Goal: Task Accomplishment & Management: Use online tool/utility

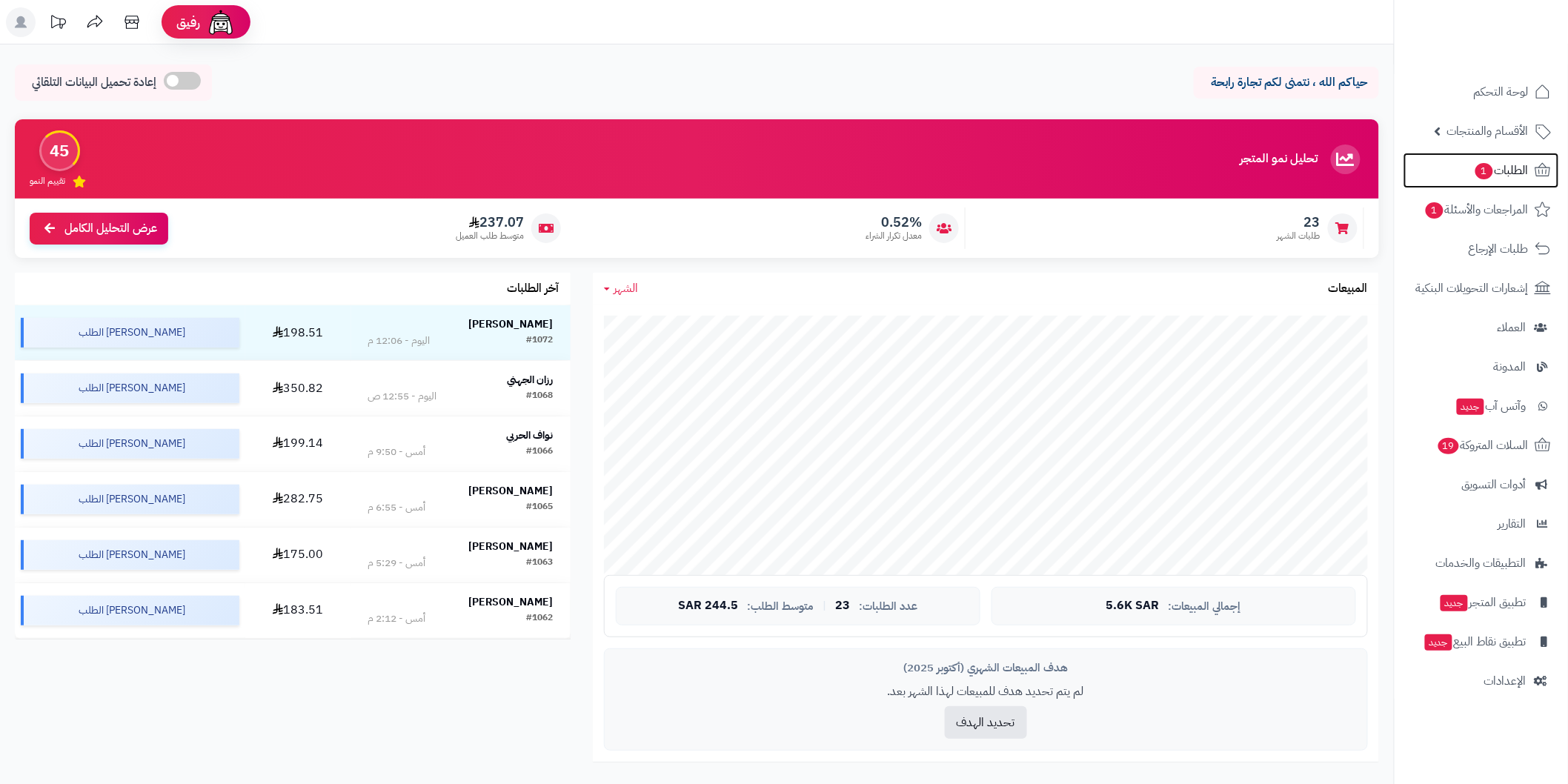
click at [1521, 176] on span "الطلبات 1" at bounding box center [1501, 170] width 55 height 21
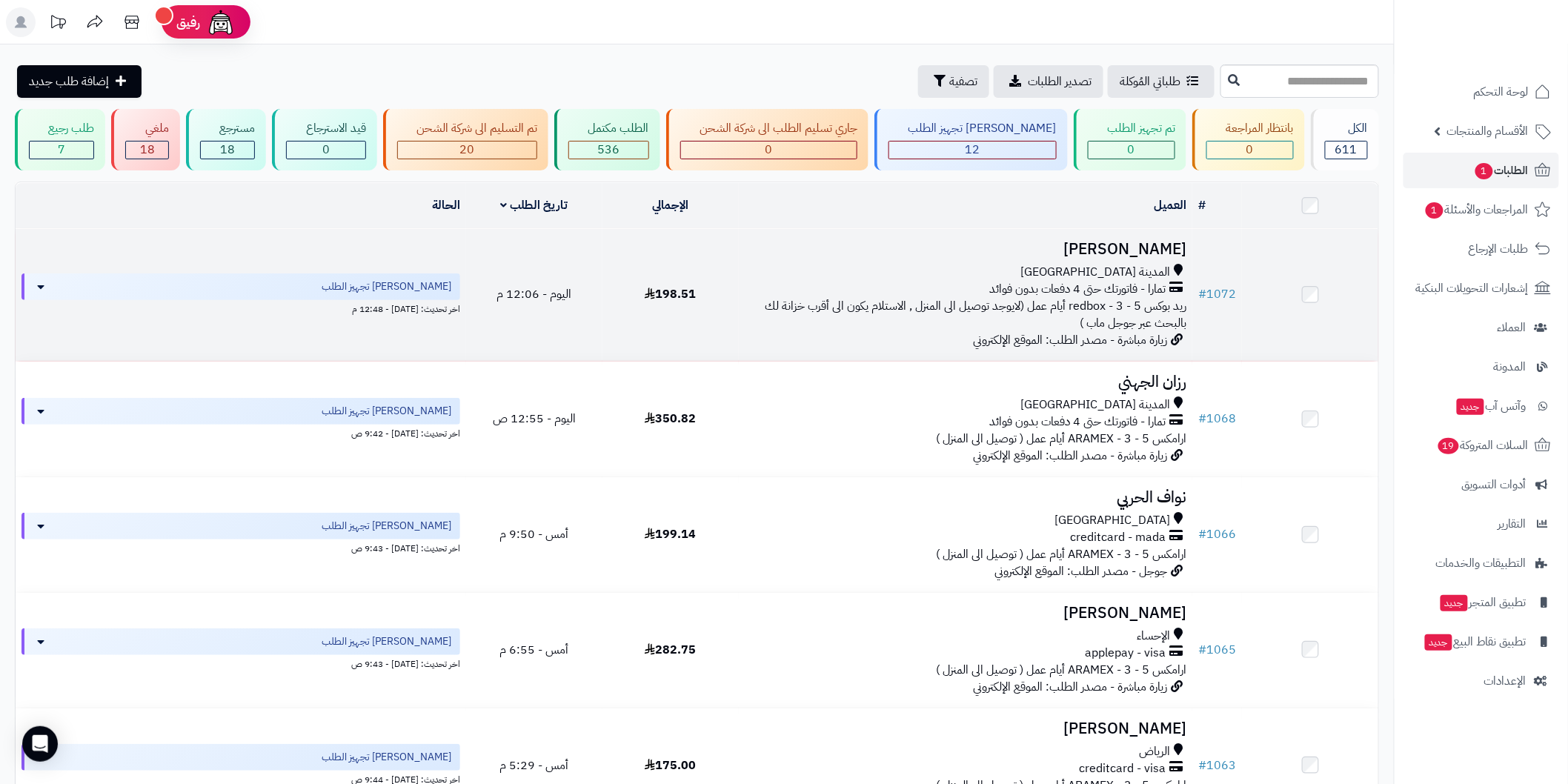
click at [1139, 241] on h3 "[PERSON_NAME]" at bounding box center [965, 249] width 442 height 17
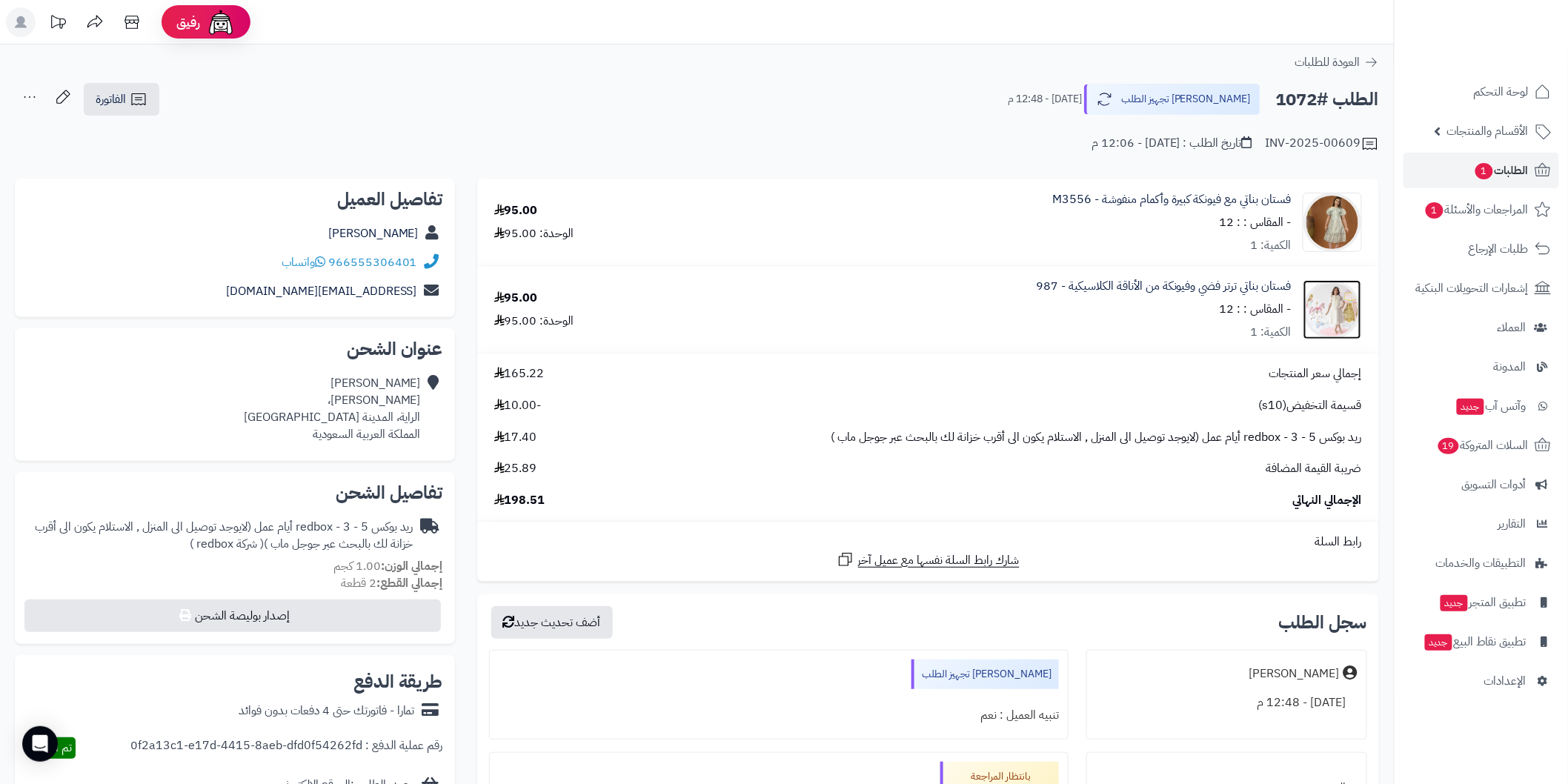
click at [1321, 312] on img at bounding box center [1331, 310] width 58 height 59
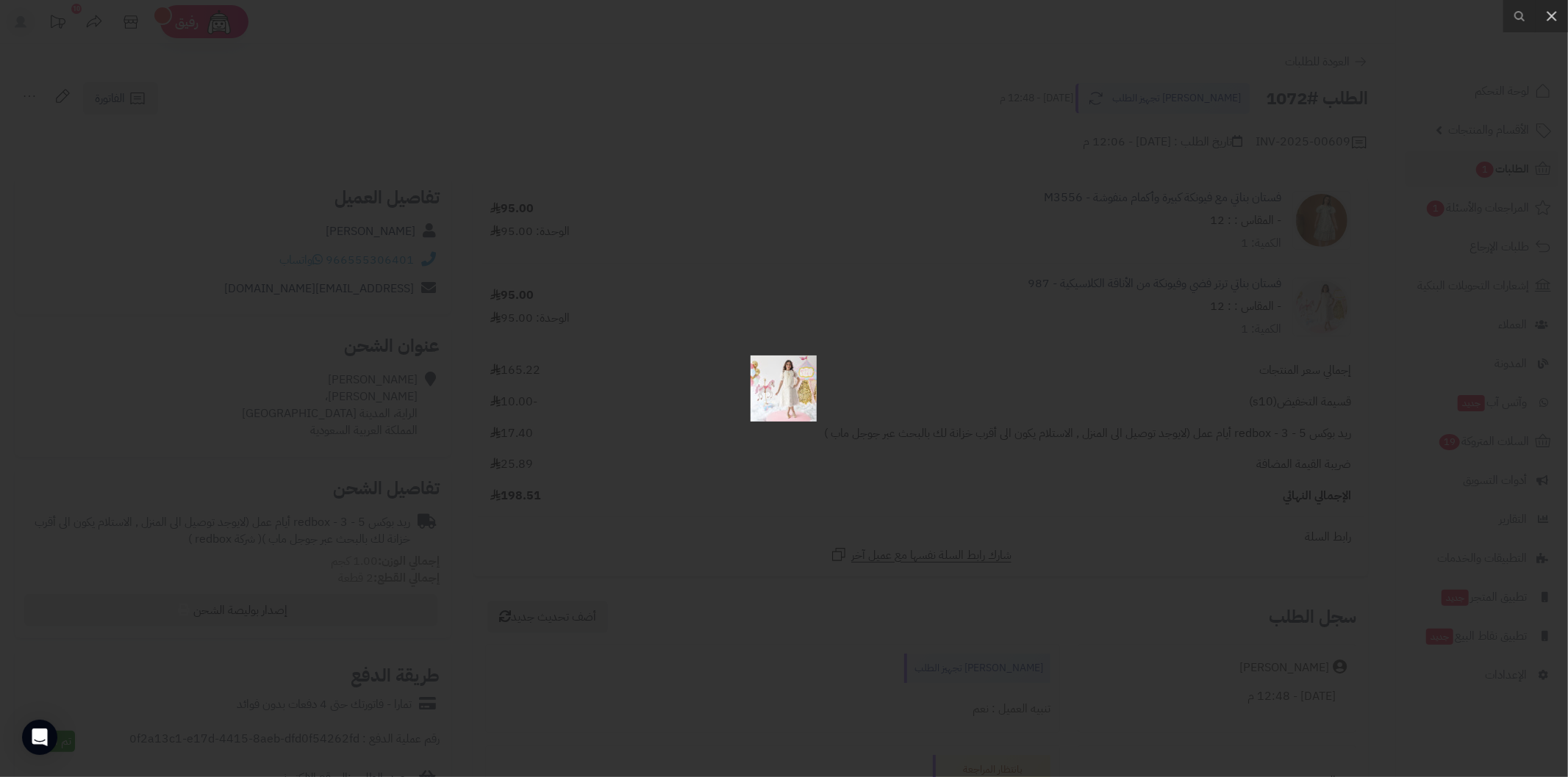
click at [1040, 434] on div at bounding box center [784, 388] width 1568 height 777
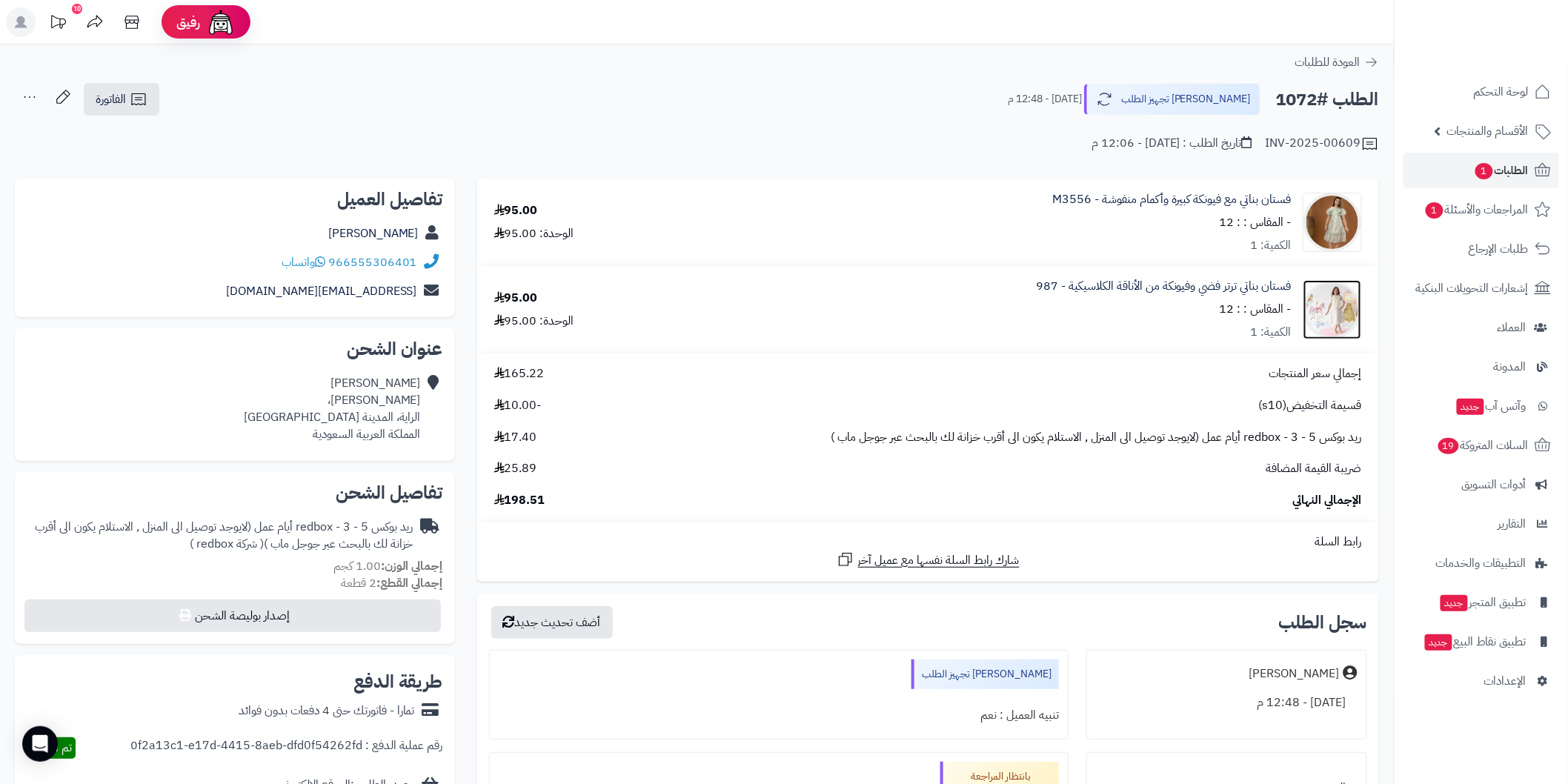
scroll to position [55, 0]
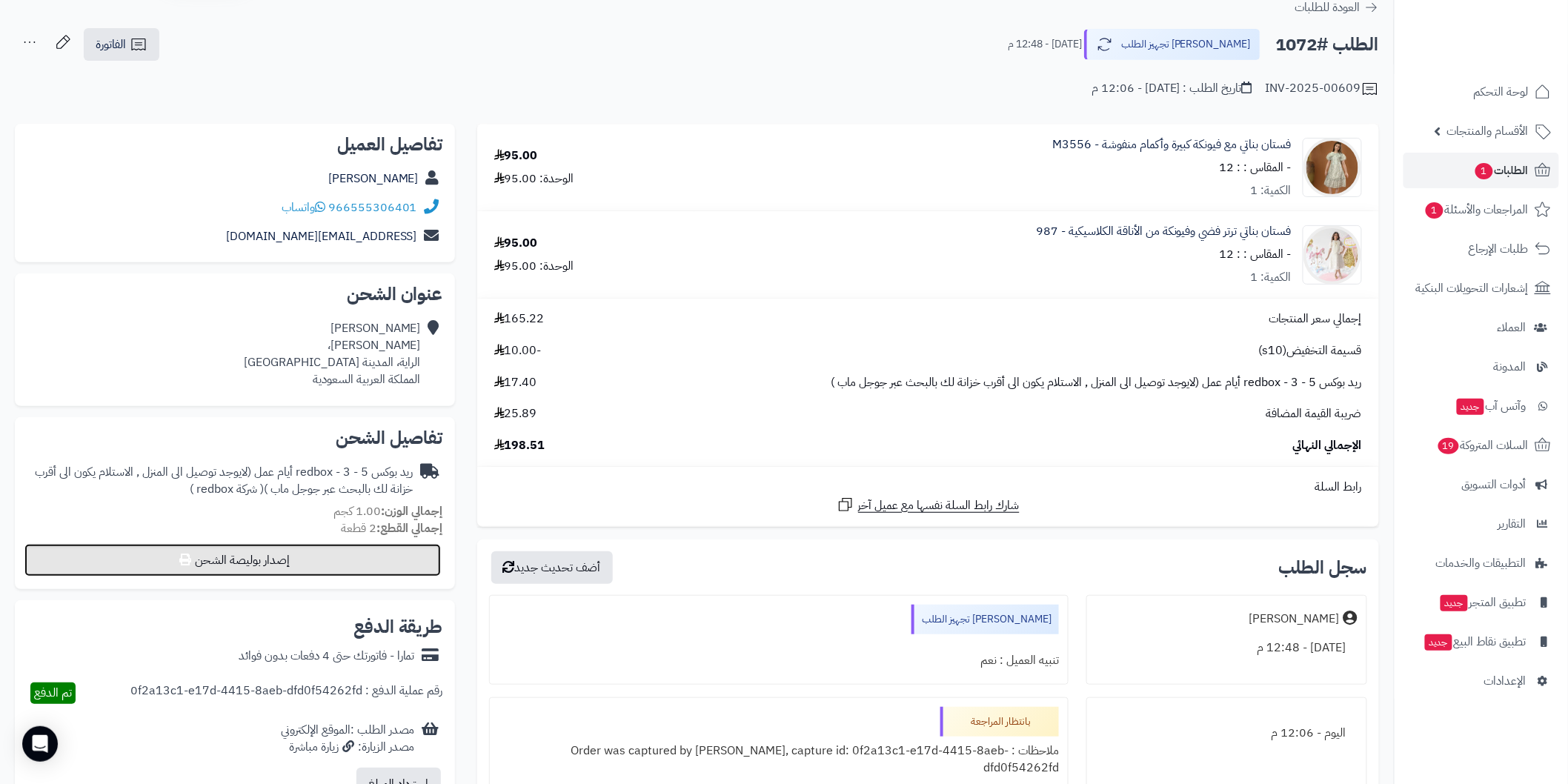
click at [381, 560] on button "إصدار بوليصة الشحن" at bounding box center [232, 560] width 417 height 33
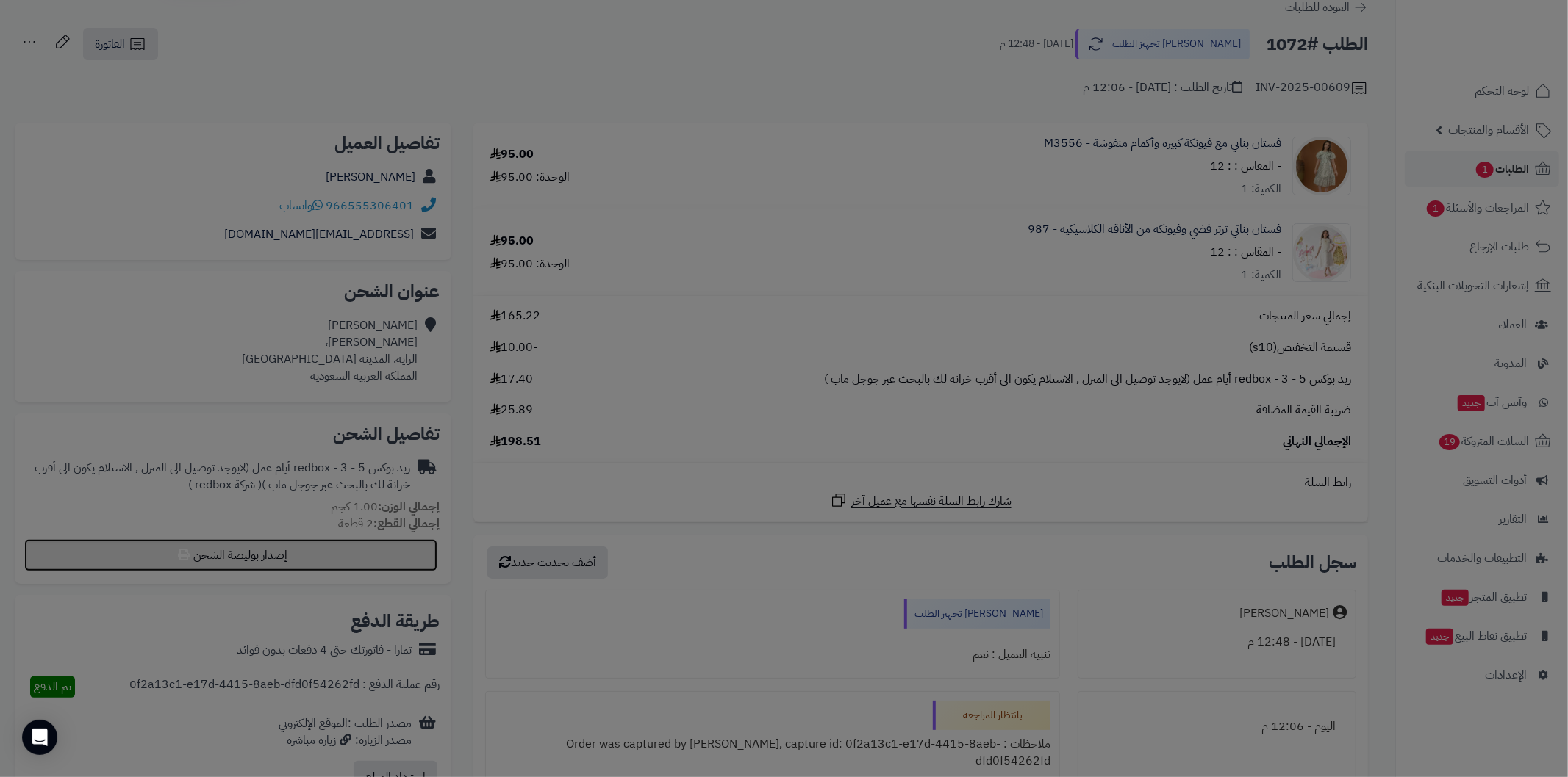
select select "******"
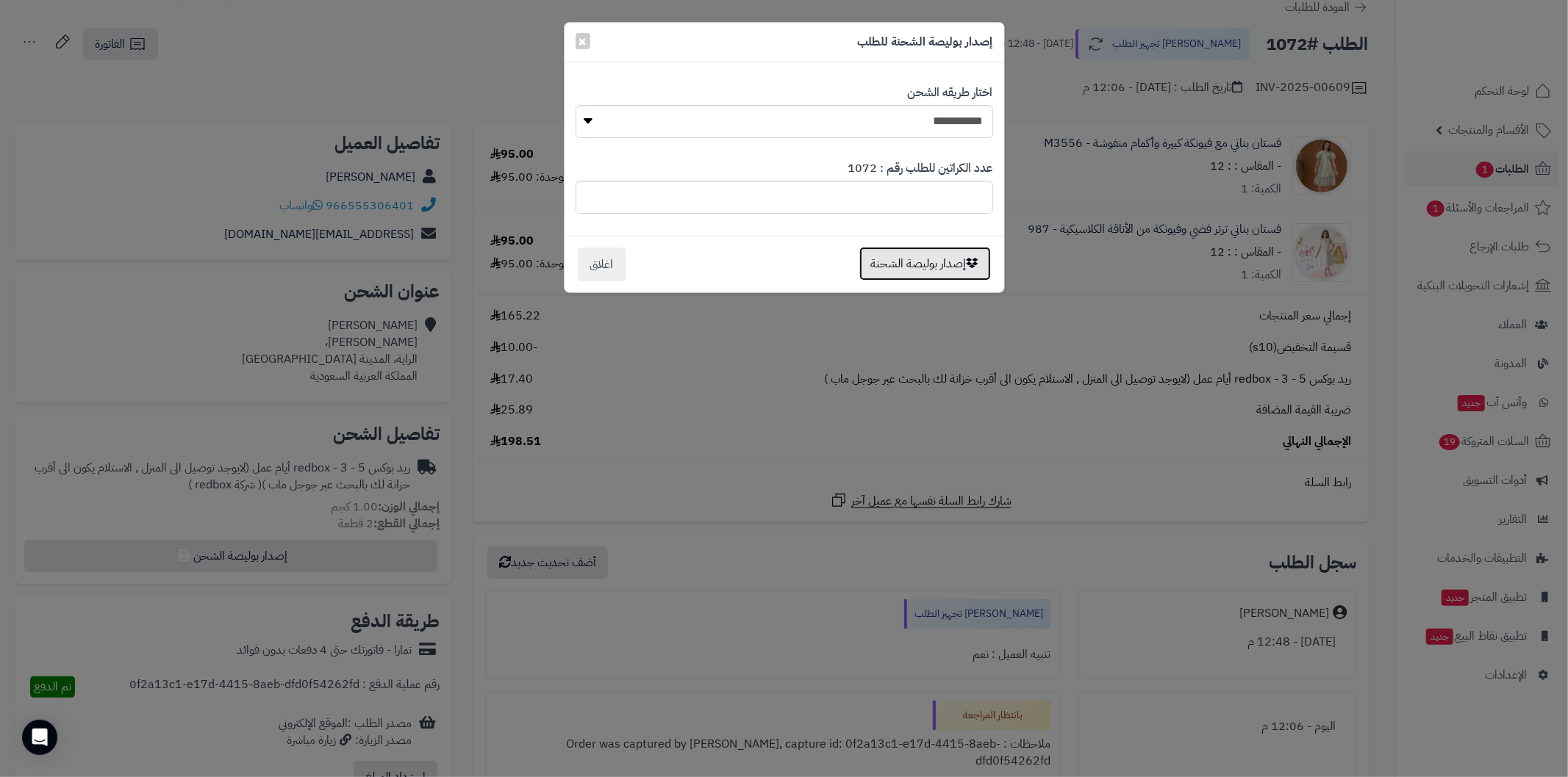
click at [873, 259] on button "إصدار بوليصة الشحنة" at bounding box center [925, 264] width 132 height 33
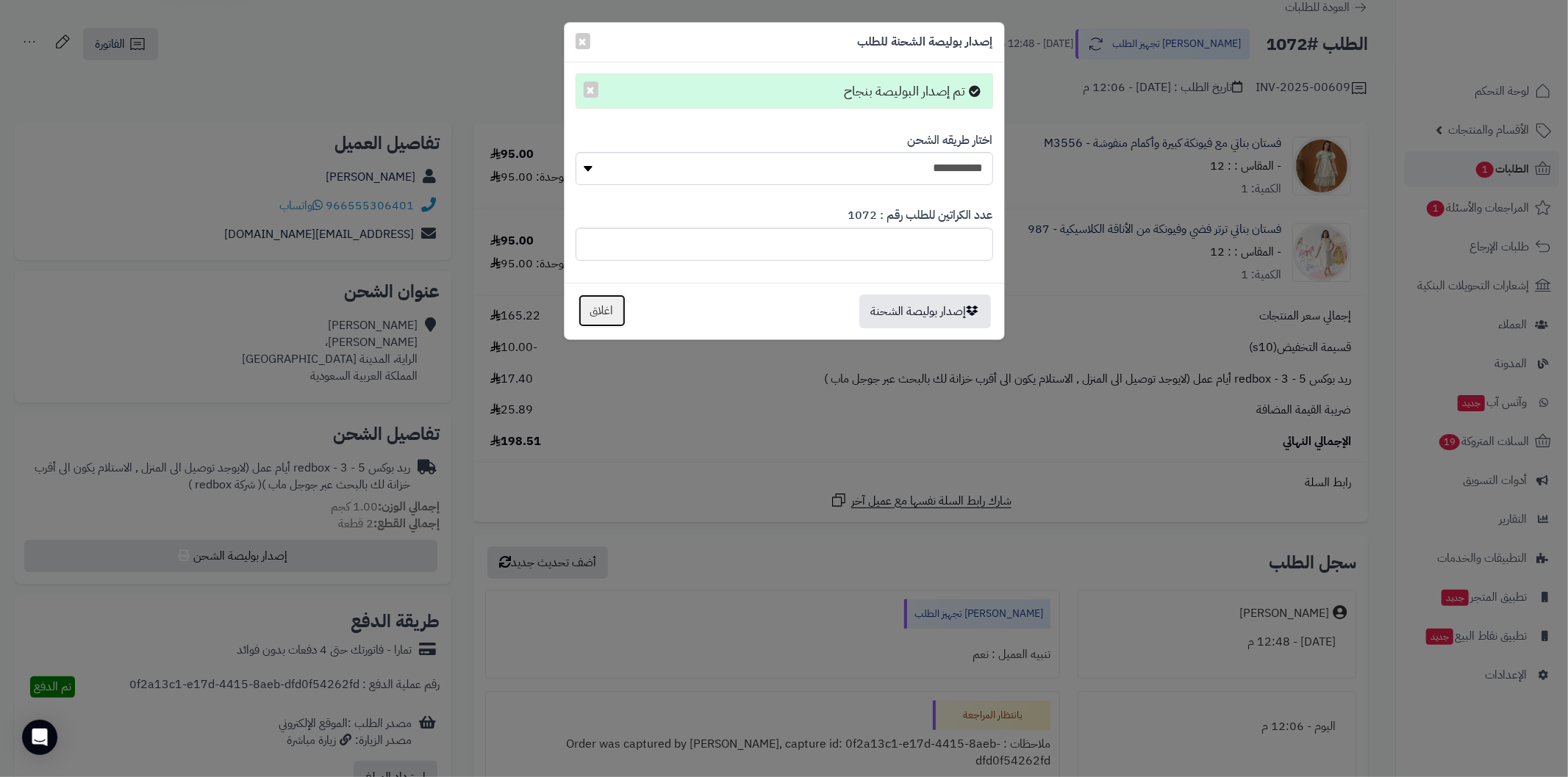
click at [592, 304] on button "اغلاق" at bounding box center [602, 310] width 48 height 33
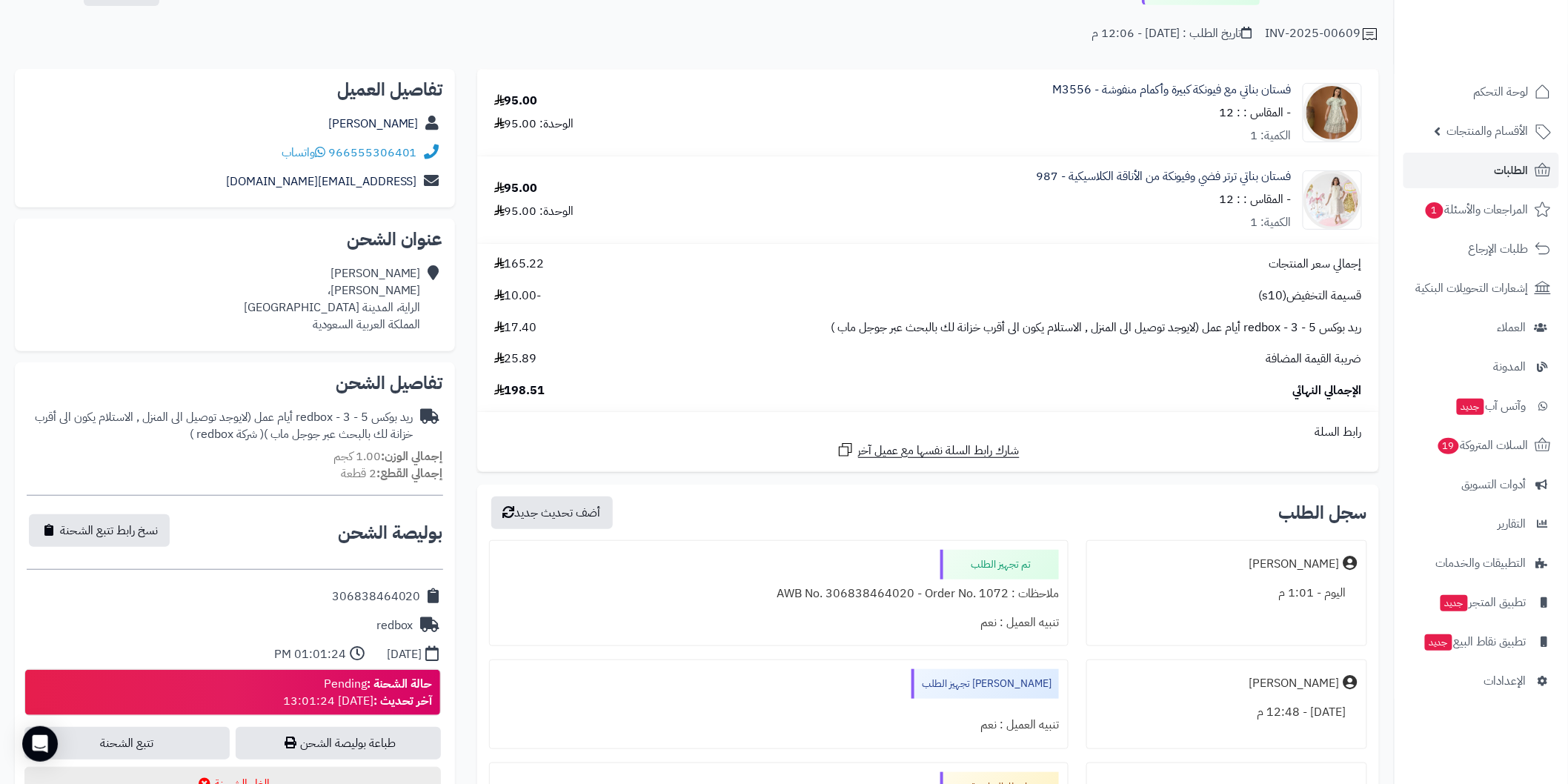
scroll to position [164, 0]
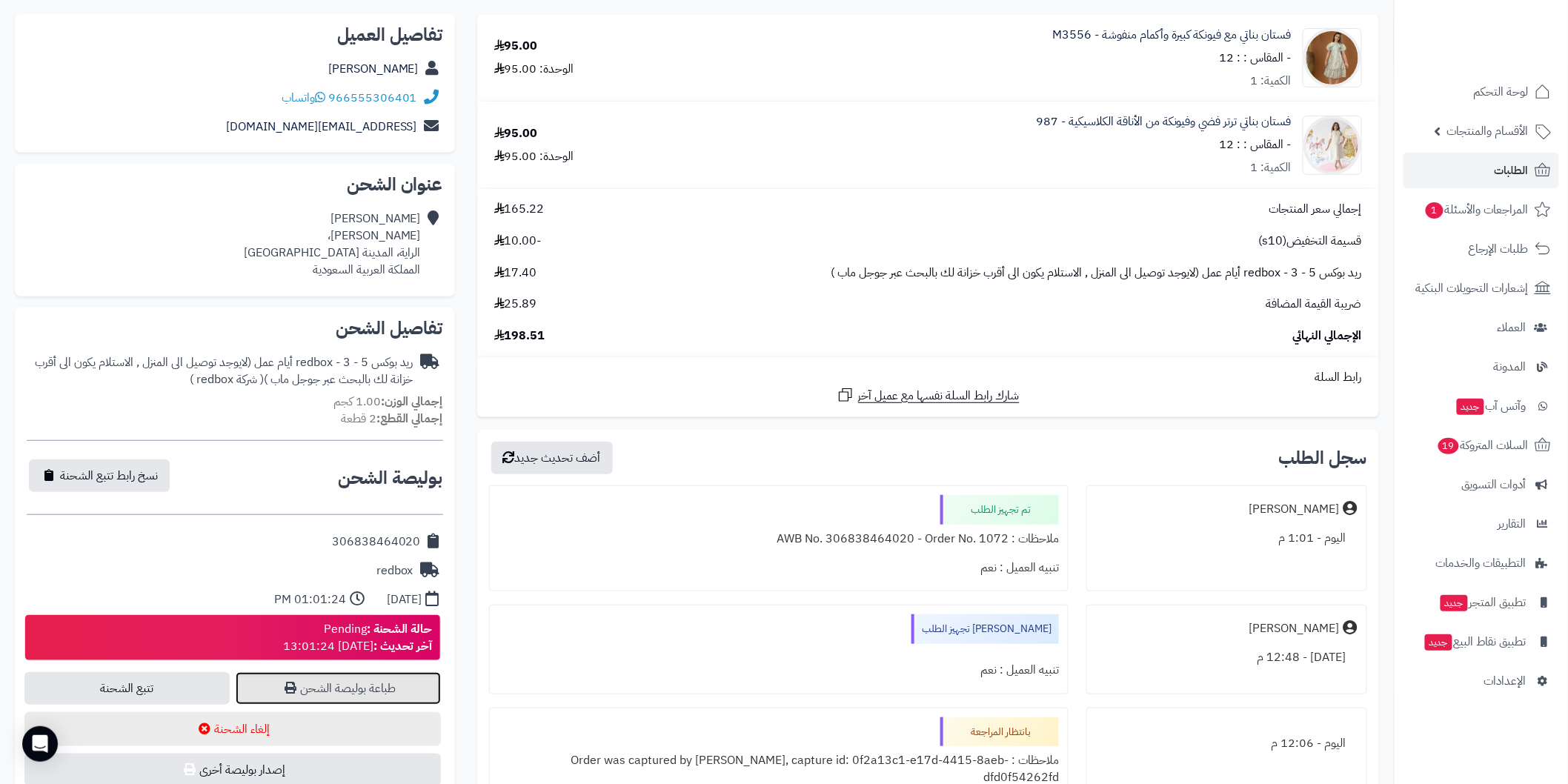
click at [331, 688] on link "طباعة بوليصة الشحن" at bounding box center [338, 688] width 205 height 33
